Goal: Find contact information: Find contact information

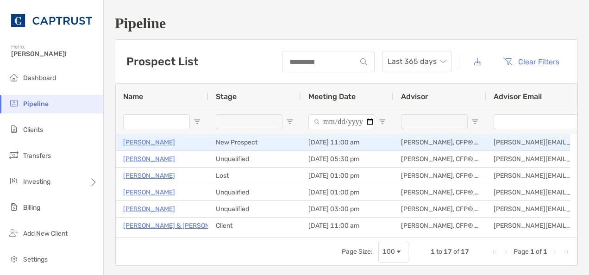
click at [133, 139] on p "[PERSON_NAME]" at bounding box center [149, 143] width 52 height 12
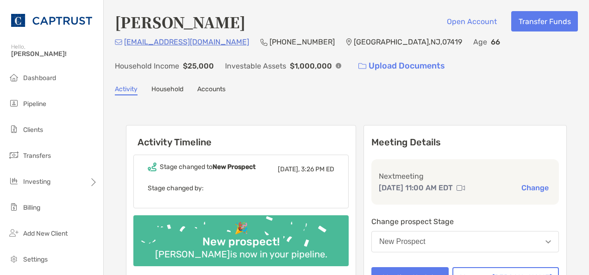
drag, startPoint x: 175, startPoint y: 42, endPoint x: 148, endPoint y: 42, distance: 27.8
click at [148, 42] on p "[EMAIL_ADDRESS][DOMAIN_NAME]" at bounding box center [186, 42] width 125 height 12
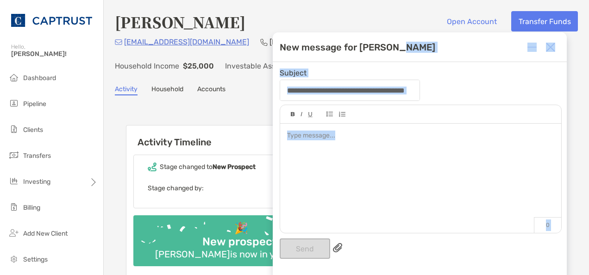
drag, startPoint x: 450, startPoint y: 39, endPoint x: 375, endPoint y: 165, distance: 147.2
click at [375, 165] on div "**********" at bounding box center [420, 153] width 294 height 243
click at [375, 165] on div at bounding box center [420, 174] width 281 height 100
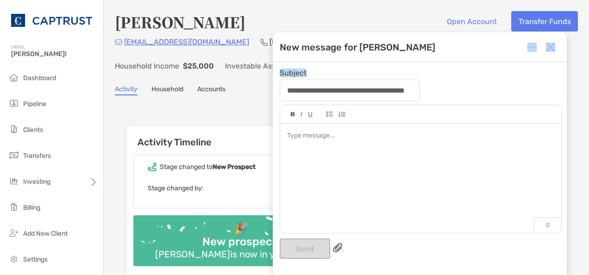
drag, startPoint x: 498, startPoint y: 35, endPoint x: 446, endPoint y: 93, distance: 77.4
click at [446, 93] on div "**********" at bounding box center [420, 153] width 294 height 243
click at [390, 147] on div at bounding box center [420, 174] width 281 height 100
click at [550, 45] on img at bounding box center [550, 47] width 9 height 9
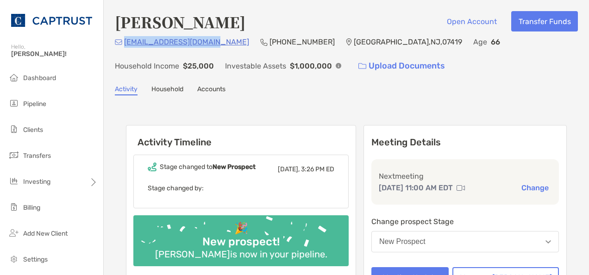
drag, startPoint x: 207, startPoint y: 43, endPoint x: 124, endPoint y: 46, distance: 83.9
click at [124, 46] on div "[EMAIL_ADDRESS][DOMAIN_NAME] (973) 307-[GEOGRAPHIC_DATA] Age [DEMOGRAPHIC_DATA]…" at bounding box center [346, 56] width 463 height 40
copy p "[EMAIL_ADDRESS][DOMAIN_NAME]"
